Goal: Task Accomplishment & Management: Manage account settings

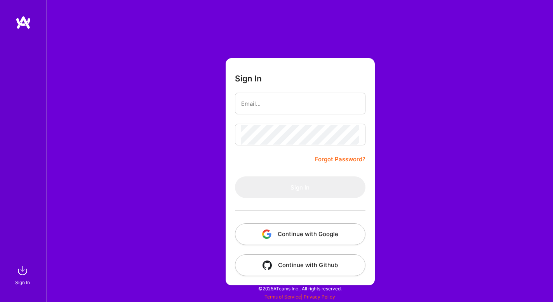
click at [315, 234] on button "Continue with Google" at bounding box center [300, 235] width 130 height 22
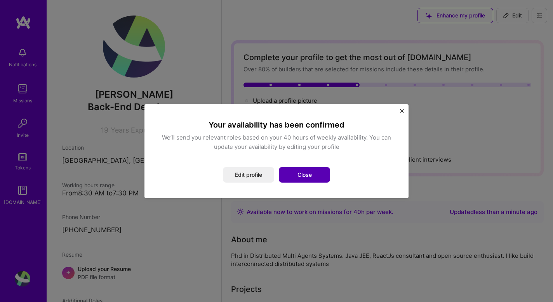
click at [307, 175] on button "Close" at bounding box center [304, 175] width 51 height 16
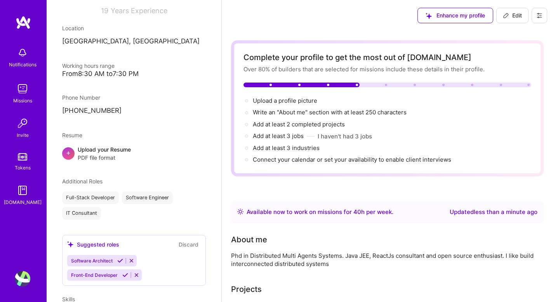
scroll to position [155, 0]
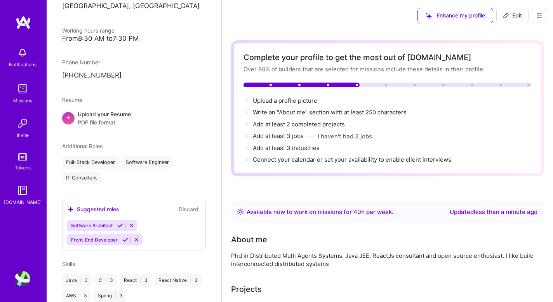
click at [102, 118] on span "PDF file format" at bounding box center [104, 122] width 53 height 8
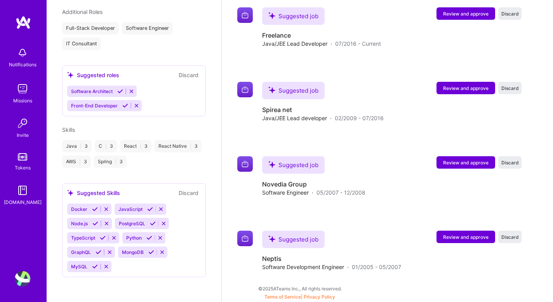
scroll to position [500, 0]
click at [454, 244] on div "Suggested job Neptis Software Development Engineer · 01/2005 - 05/2007 Review a…" at bounding box center [391, 251] width 259 height 40
click at [458, 233] on button "Review and approve" at bounding box center [465, 237] width 59 height 12
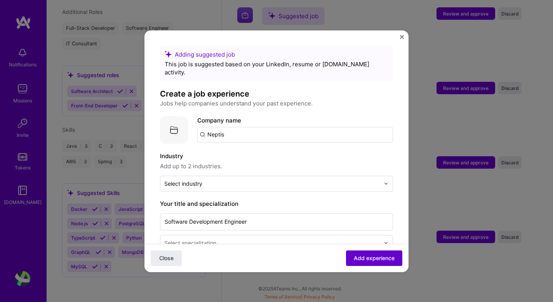
click at [381, 257] on span "Add experience" at bounding box center [374, 258] width 41 height 8
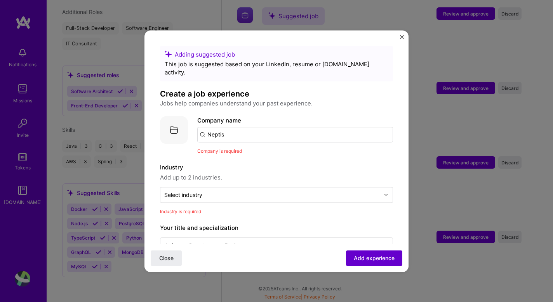
scroll to position [78, 0]
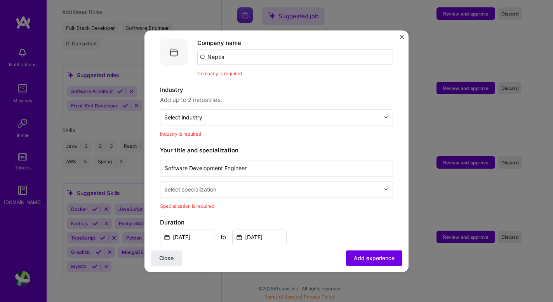
click at [402, 40] on button "Close" at bounding box center [402, 39] width 4 height 8
